Goal: Information Seeking & Learning: Find specific fact

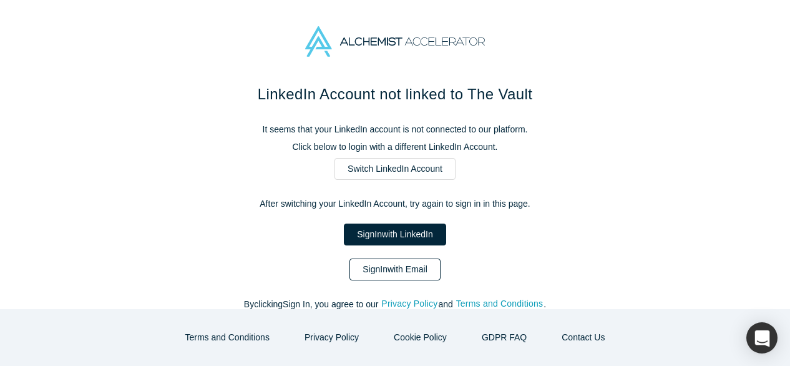
click at [377, 271] on link "Sign In with Email" at bounding box center [394, 269] width 91 height 22
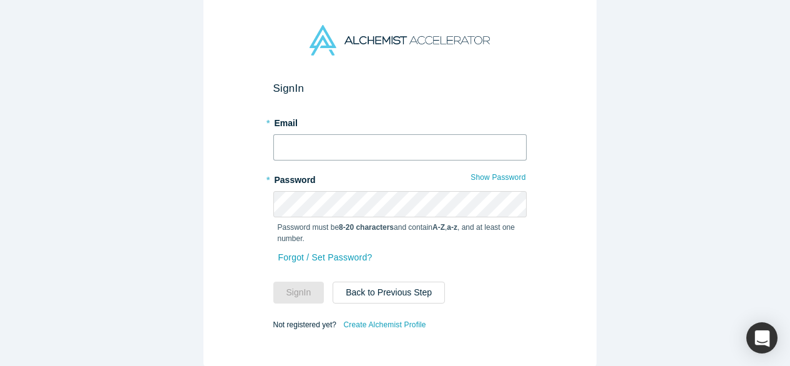
type input "[EMAIL_ADDRESS][DOMAIN_NAME]"
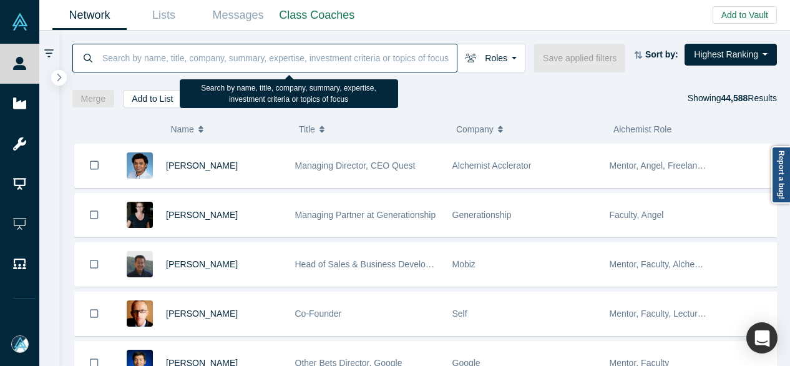
click at [364, 61] on input at bounding box center [279, 57] width 356 height 29
paste input "[PERSON_NAME]"
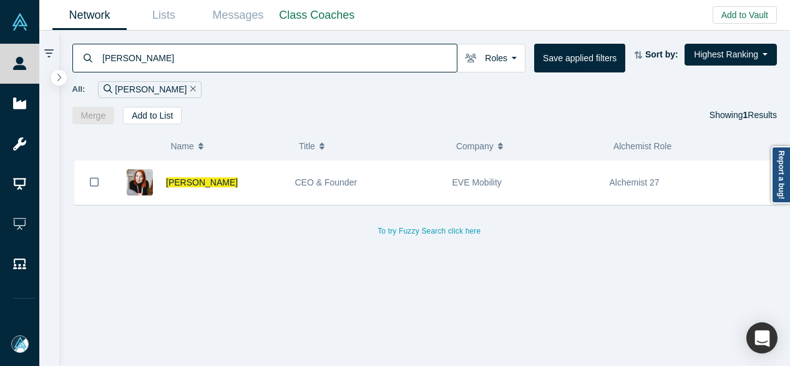
drag, startPoint x: 183, startPoint y: 65, endPoint x: 91, endPoint y: 55, distance: 92.9
click at [91, 55] on div "[PERSON_NAME]" at bounding box center [264, 58] width 385 height 29
paste input "[PERSON_NAME]"
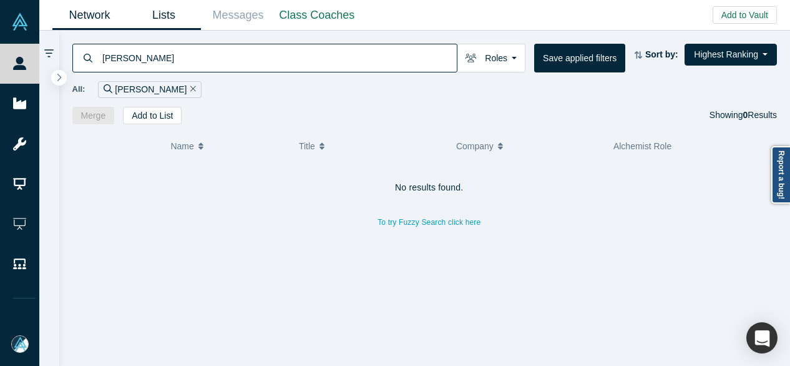
type input "[PERSON_NAME]"
